Goal: Find contact information: Find contact information

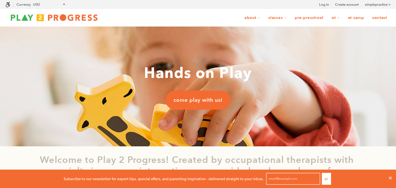
scroll to position [0, 0]
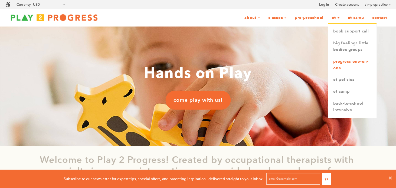
click at [340, 65] on link "Progress One-on-One" at bounding box center [352, 65] width 48 height 18
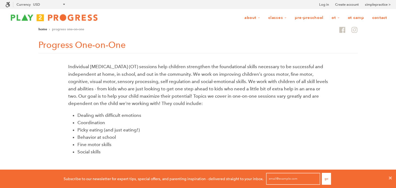
click at [376, 20] on link "Contact" at bounding box center [380, 18] width 22 height 10
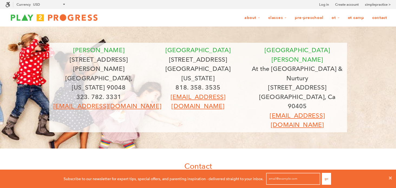
scroll to position [0, 0]
drag, startPoint x: 77, startPoint y: 59, endPoint x: 129, endPoint y: 57, distance: 52.0
click at [129, 57] on p "[STREET_ADDRESS][PERSON_NAME]" at bounding box center [98, 64] width 91 height 19
copy p "[STREET_ADDRESS][PERSON_NAME]"
